Goal: Task Accomplishment & Management: Use online tool/utility

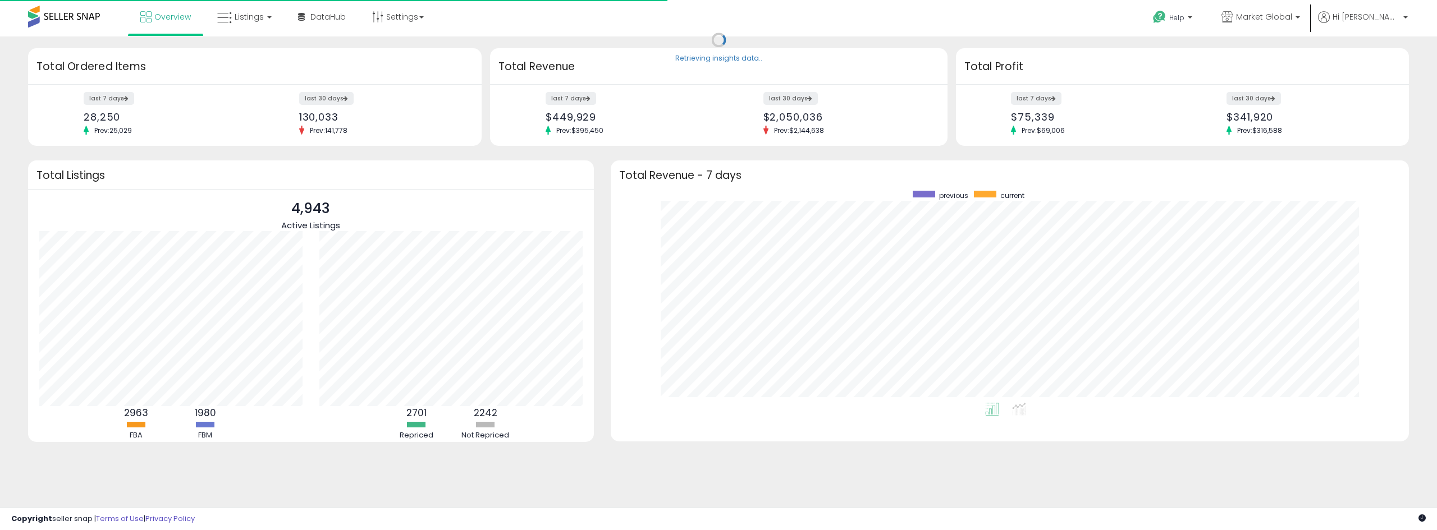
scroll to position [212, 776]
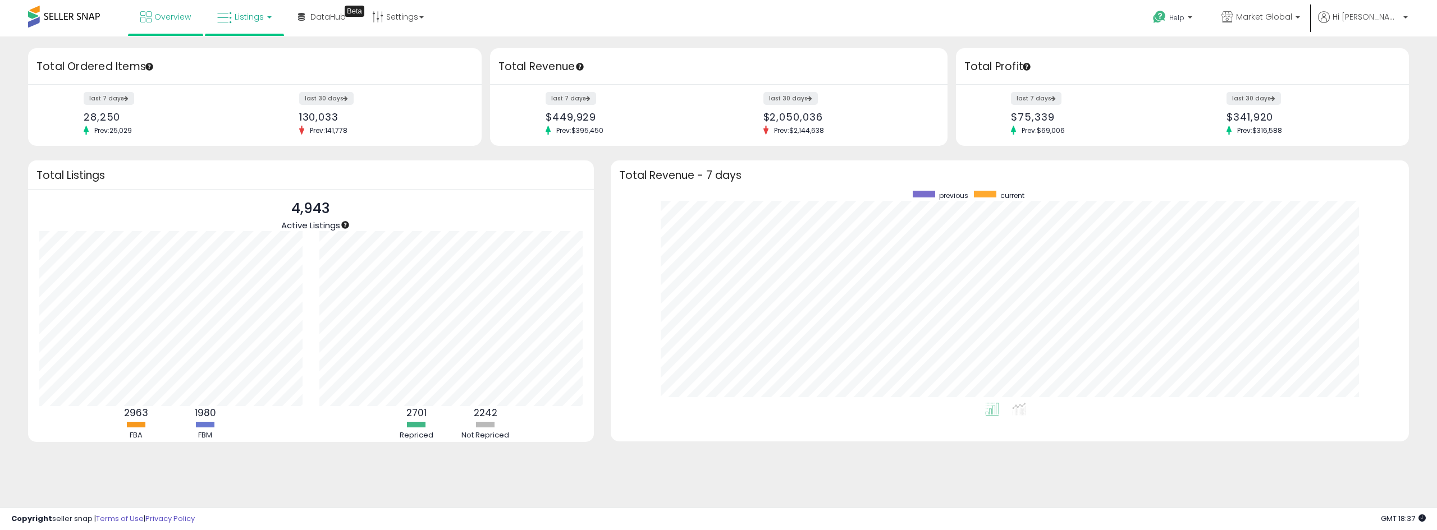
click at [258, 16] on span "Listings" at bounding box center [249, 16] width 29 height 11
click at [253, 51] on icon at bounding box center [252, 55] width 49 height 15
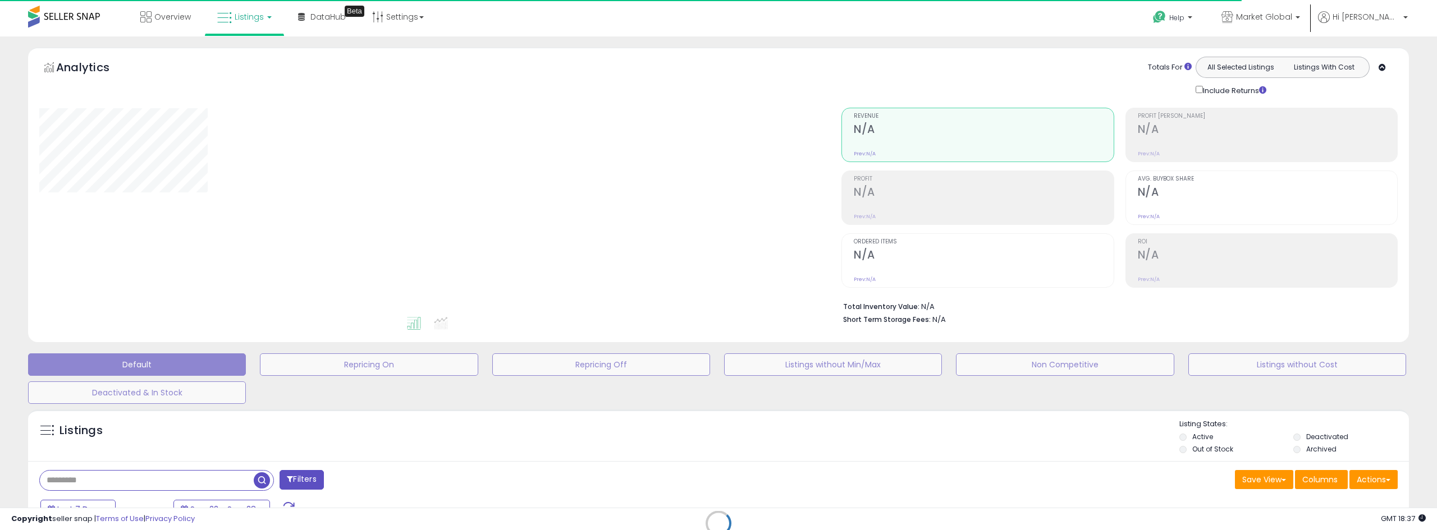
click at [310, 484] on div "Retrieving listings data.." at bounding box center [718, 532] width 1397 height 256
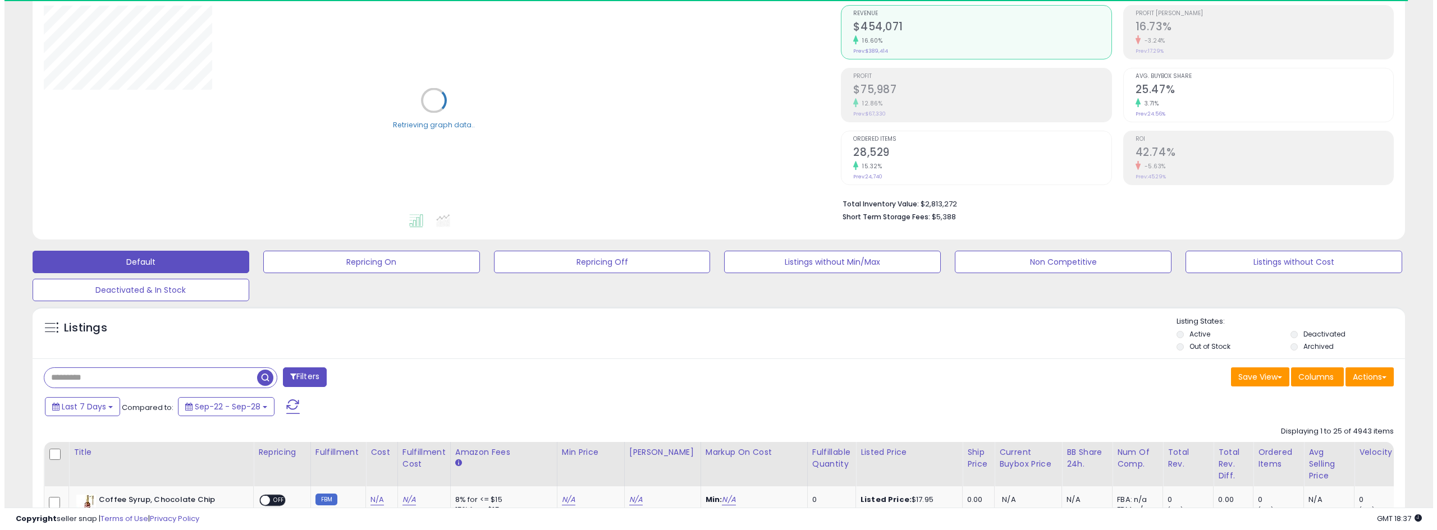
scroll to position [112, 0]
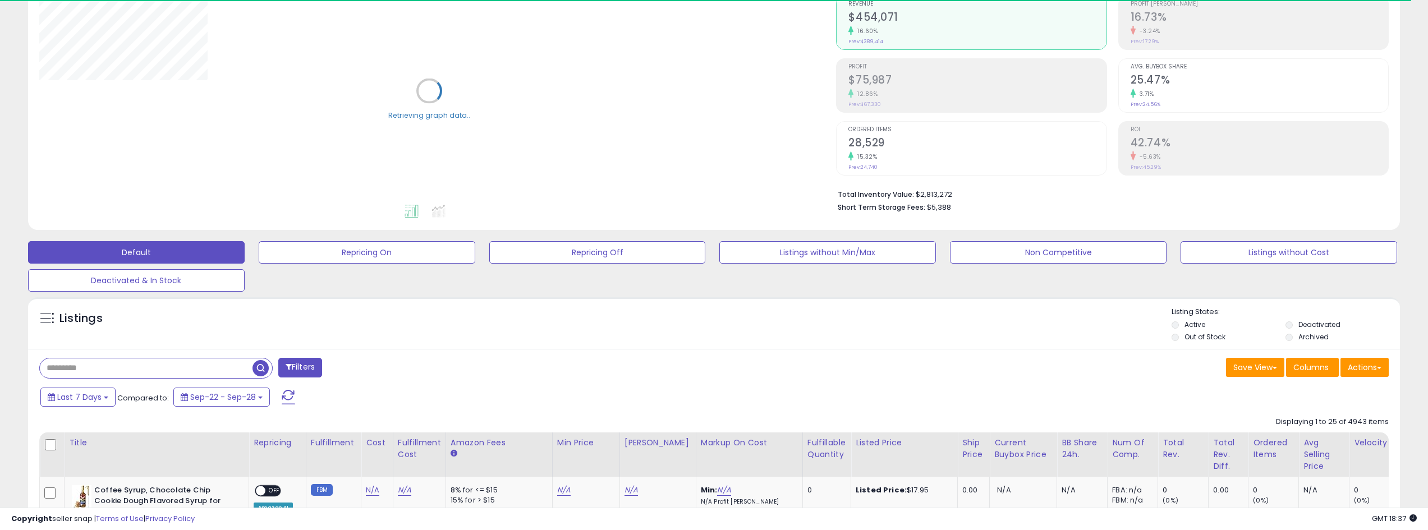
click at [301, 366] on button "Filters" at bounding box center [300, 368] width 44 height 20
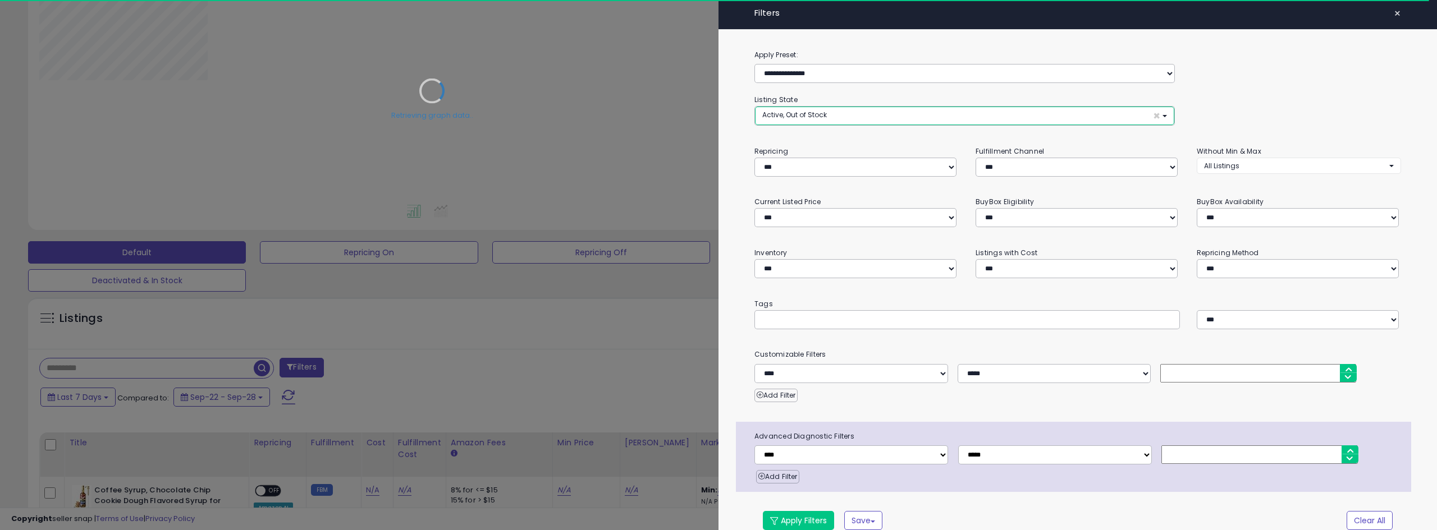
click at [838, 107] on button "Active, Out of Stock ×" at bounding box center [964, 116] width 419 height 19
click at [800, 172] on div "Retrieving graph data.." at bounding box center [432, 99] width 802 height 230
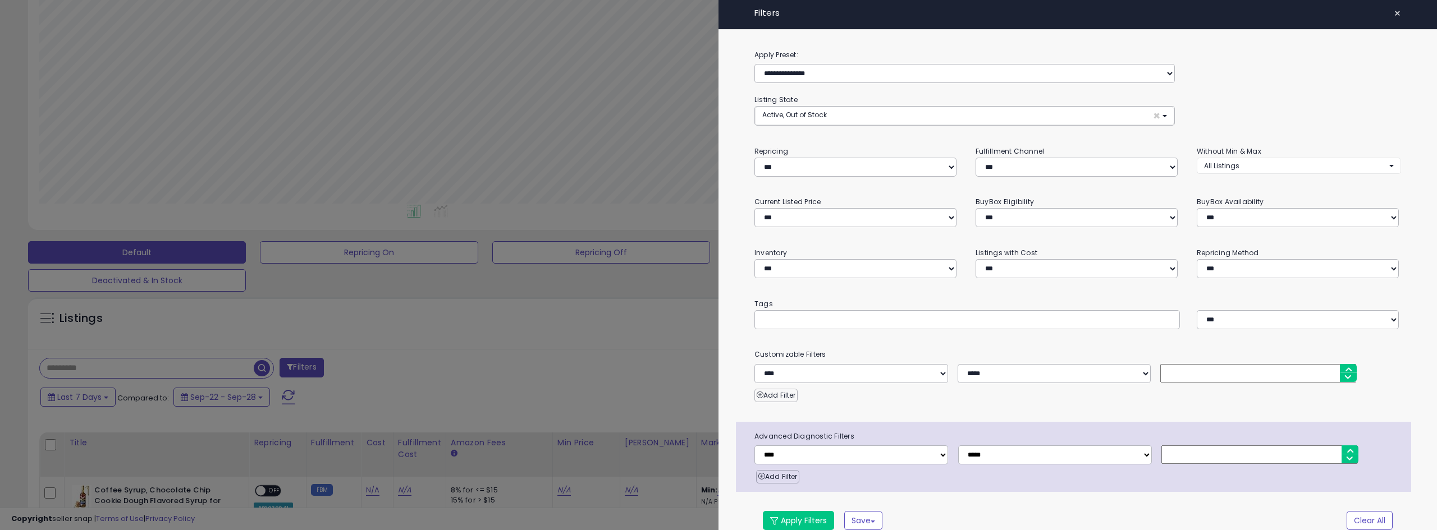
scroll to position [230, 802]
click at [827, 118] on button "Active, Out of Stock ×" at bounding box center [964, 116] width 419 height 19
click at [811, 179] on link "Deactivated" at bounding box center [800, 177] width 84 height 17
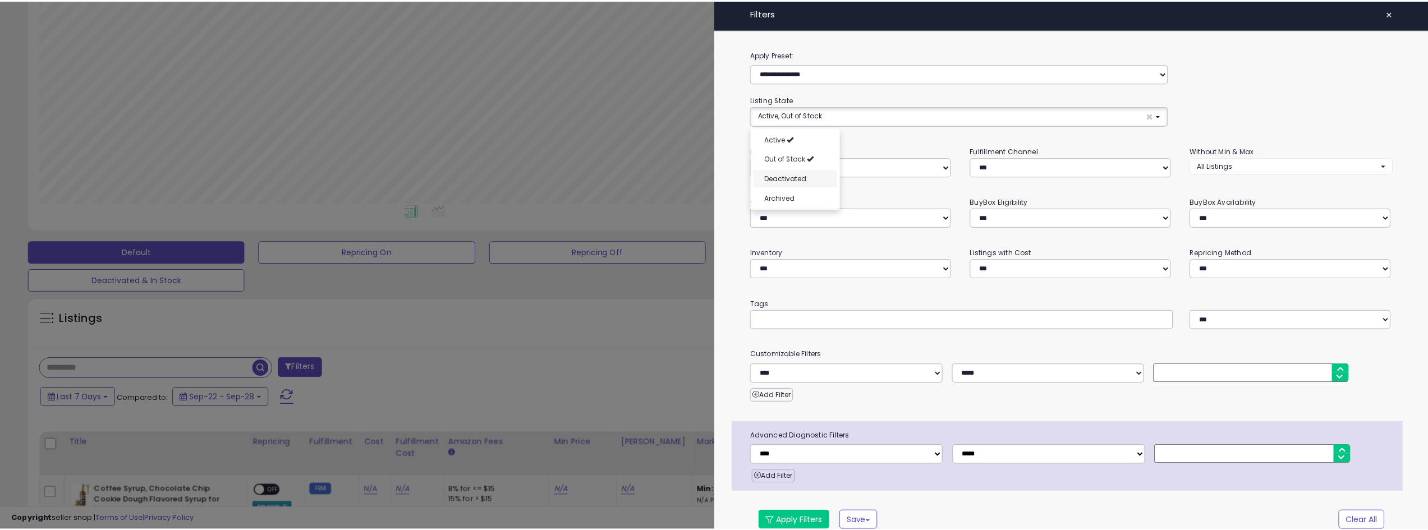
scroll to position [9, 0]
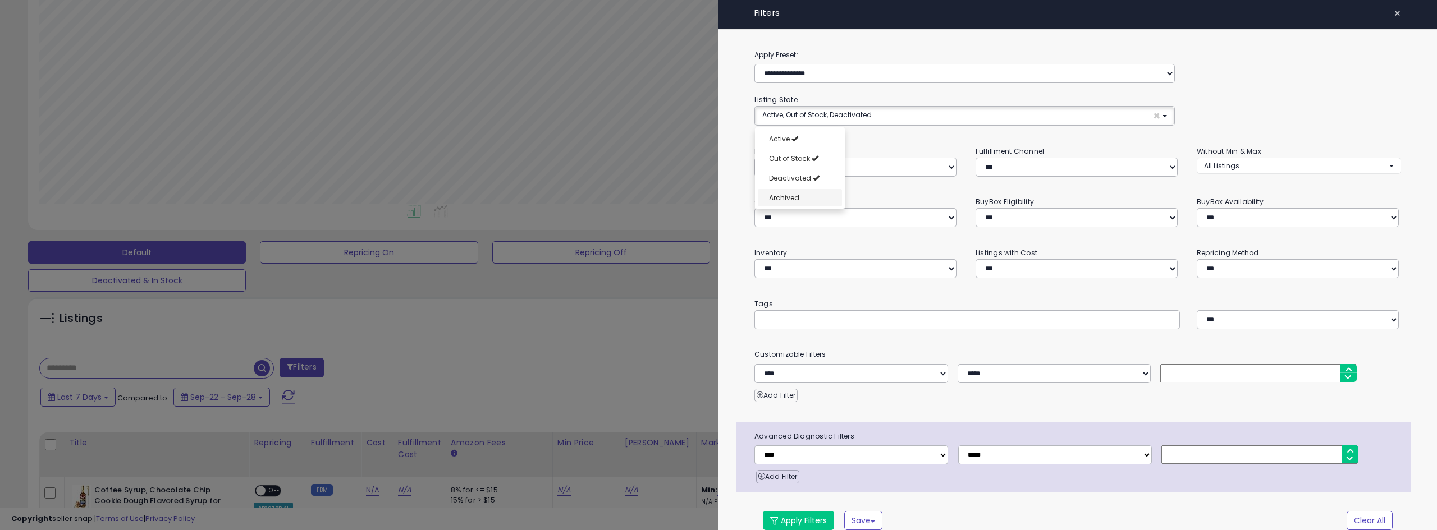
select select "**********"
click at [801, 199] on link "Archived" at bounding box center [800, 197] width 84 height 17
click at [806, 517] on button "Apply Filters" at bounding box center [798, 520] width 71 height 19
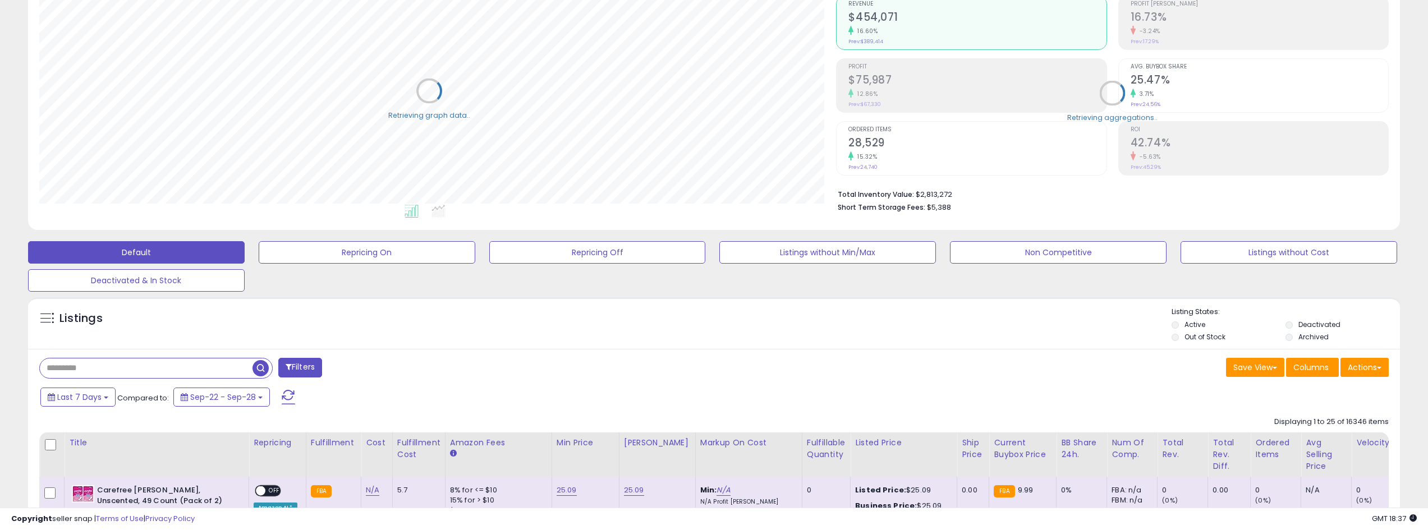
scroll to position [560923, 560356]
click at [1367, 364] on button "Actions" at bounding box center [1365, 367] width 48 height 19
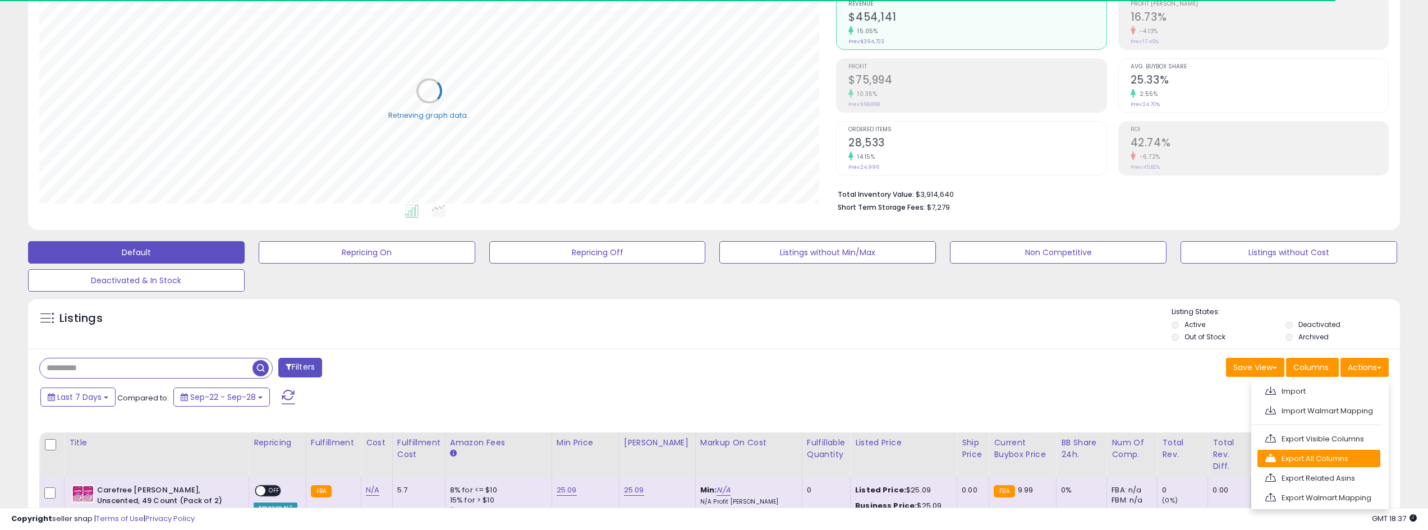
click at [1337, 460] on link "Export All Columns" at bounding box center [1319, 458] width 123 height 17
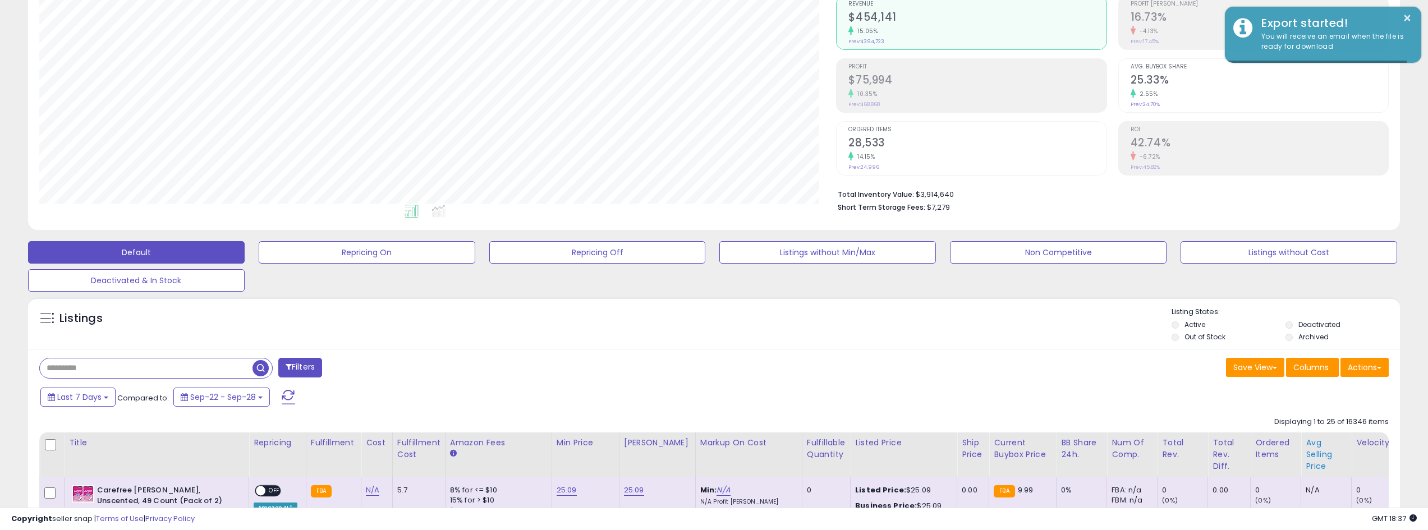
scroll to position [230, 797]
